Goal: Information Seeking & Learning: Learn about a topic

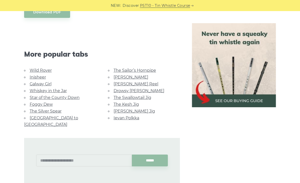
scroll to position [307, 0]
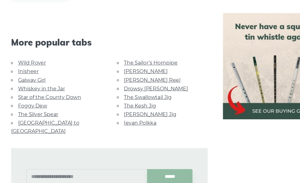
click at [57, 87] on link "Star of the County Down" at bounding box center [55, 89] width 50 height 5
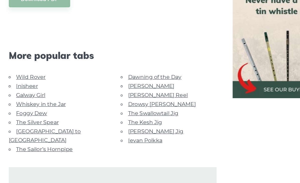
scroll to position [277, 0]
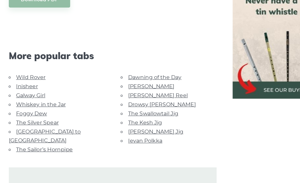
click at [31, 102] on link "Galway Girl" at bounding box center [41, 104] width 22 height 5
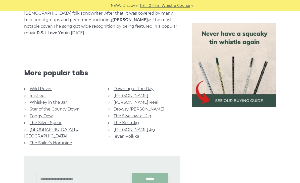
scroll to position [330, 0]
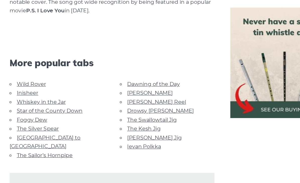
click at [47, 119] on link "[GEOGRAPHIC_DATA] to [GEOGRAPHIC_DATA]" at bounding box center [51, 124] width 54 height 11
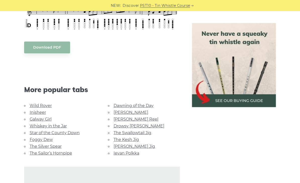
scroll to position [236, 0]
click at [39, 103] on link "Wild Rover" at bounding box center [41, 105] width 22 height 5
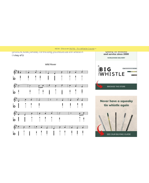
scroll to position [66, 0]
